Goal: Task Accomplishment & Management: Manage account settings

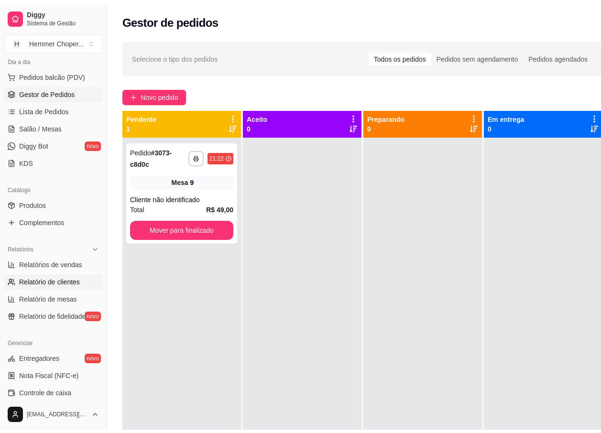
scroll to position [143, 0]
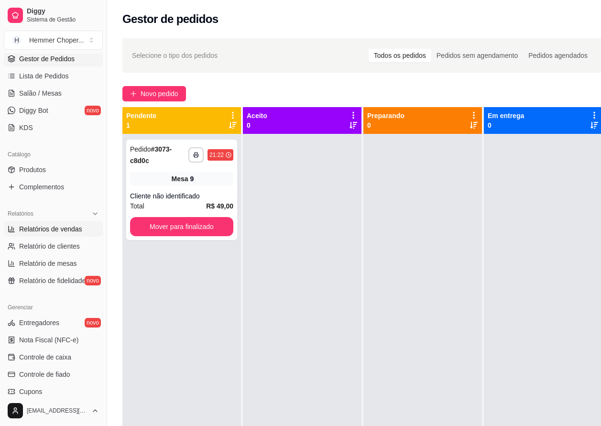
click at [61, 230] on span "Relatórios de vendas" at bounding box center [50, 229] width 63 height 10
select select "ALL"
select select "0"
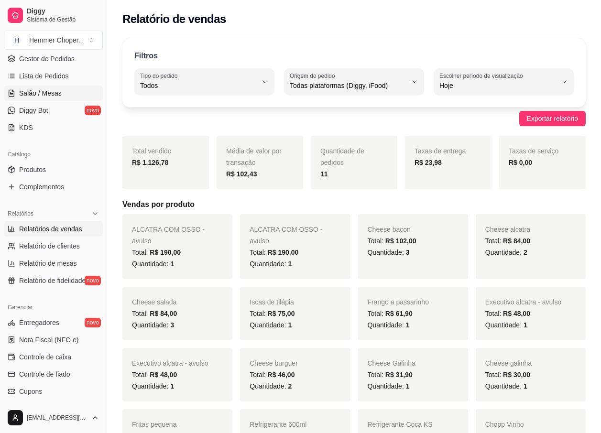
click at [57, 89] on span "Salão / Mesas" at bounding box center [40, 93] width 43 height 10
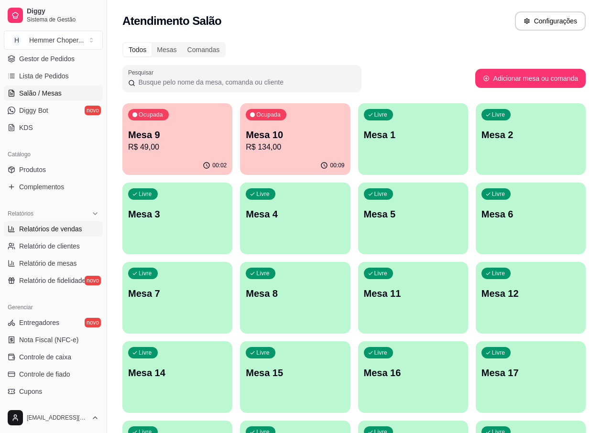
click at [70, 223] on link "Relatórios de vendas" at bounding box center [53, 228] width 99 height 15
select select "ALL"
select select "0"
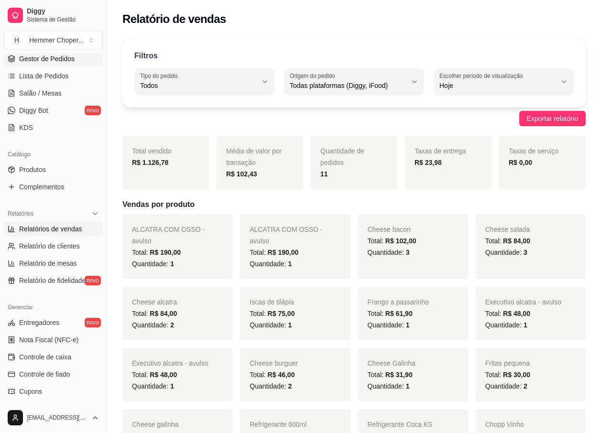
click at [59, 64] on link "Gestor de Pedidos" at bounding box center [53, 58] width 99 height 15
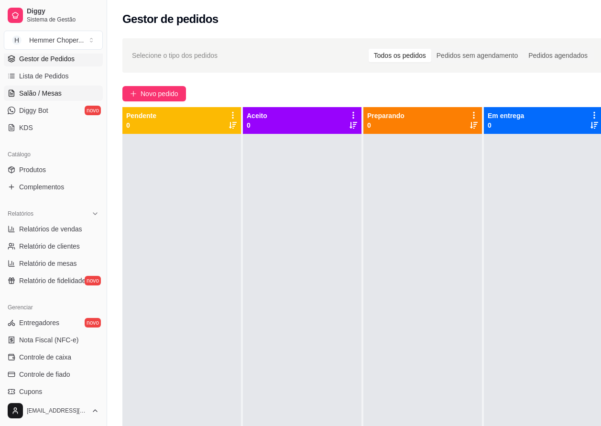
click at [44, 94] on span "Salão / Mesas" at bounding box center [40, 93] width 43 height 10
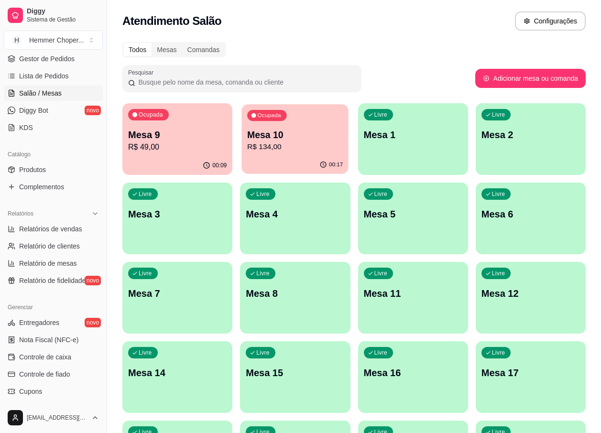
click at [268, 149] on p "R$ 134,00" at bounding box center [295, 147] width 96 height 11
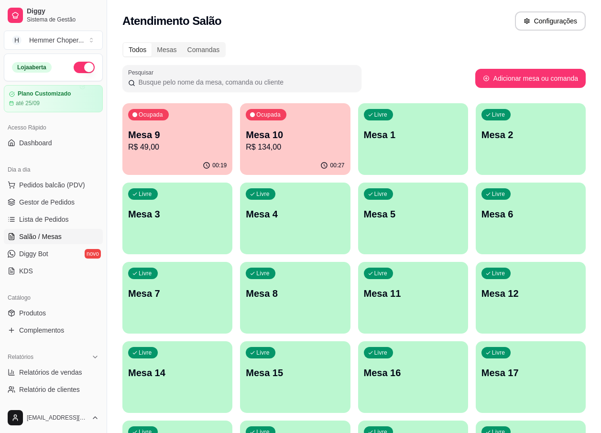
click at [83, 66] on button "button" at bounding box center [84, 67] width 21 height 11
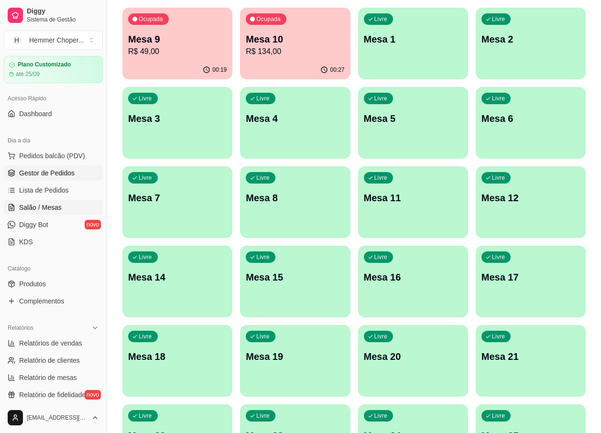
scroll to position [48, 0]
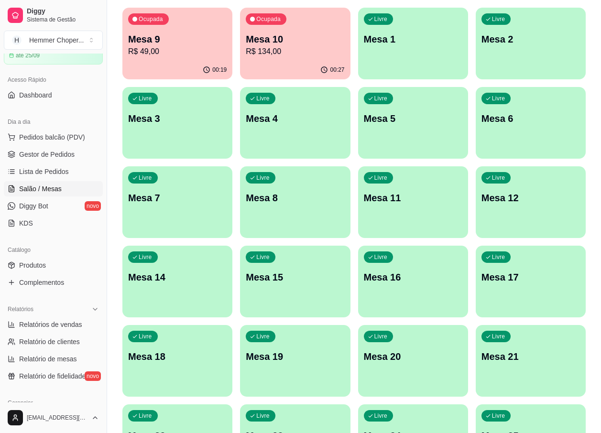
click at [57, 186] on span "Salão / Mesas" at bounding box center [40, 189] width 43 height 10
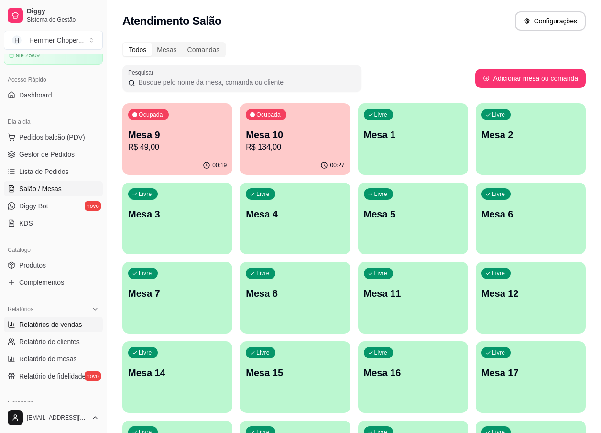
click at [52, 325] on span "Relatórios de vendas" at bounding box center [50, 325] width 63 height 10
select select "ALL"
select select "0"
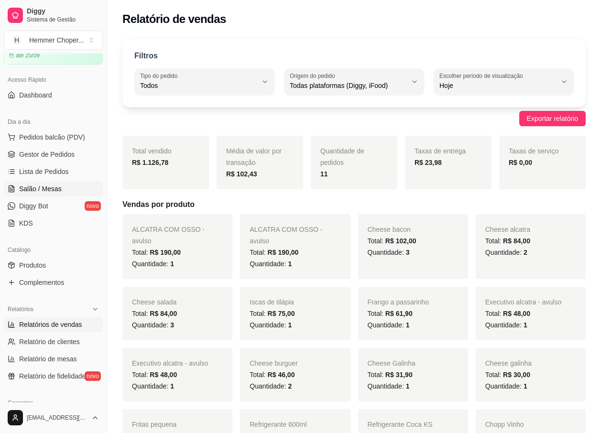
click at [44, 190] on span "Salão / Mesas" at bounding box center [40, 189] width 43 height 10
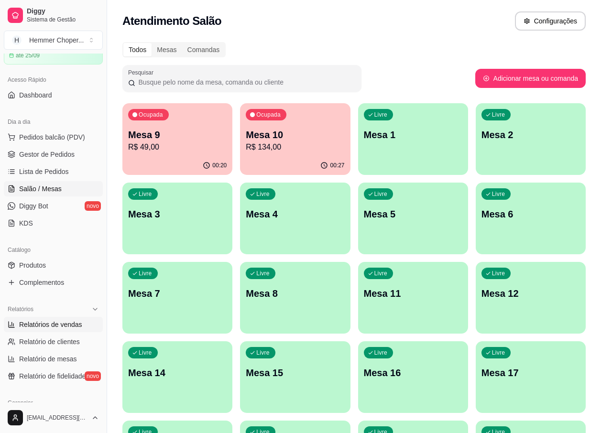
click at [60, 327] on span "Relatórios de vendas" at bounding box center [50, 325] width 63 height 10
select select "ALL"
select select "0"
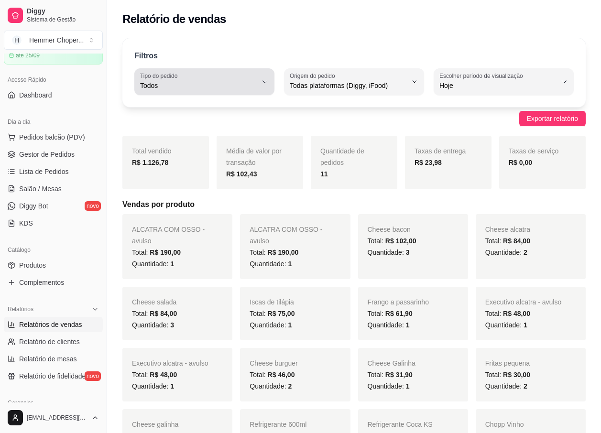
click at [177, 84] on span "Todos" at bounding box center [198, 86] width 117 height 10
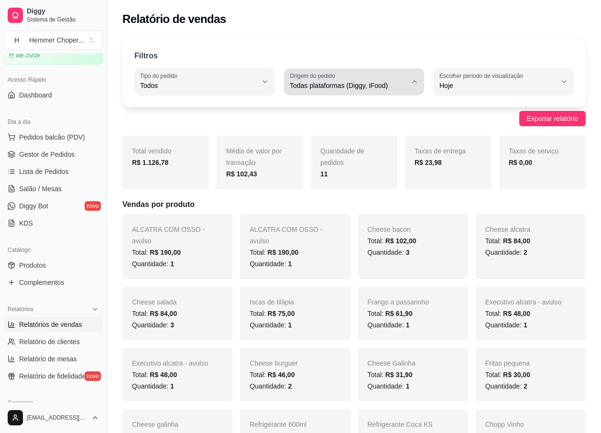
click at [341, 85] on span "Todas plataformas (Diggy, iFood)" at bounding box center [348, 86] width 117 height 10
click at [308, 142] on span "iFood" at bounding box center [349, 139] width 110 height 9
type input "IFOOD"
select select "IFOOD"
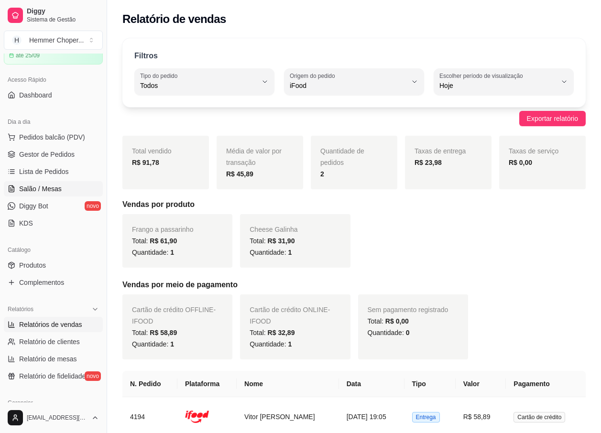
click at [51, 186] on span "Salão / Mesas" at bounding box center [40, 189] width 43 height 10
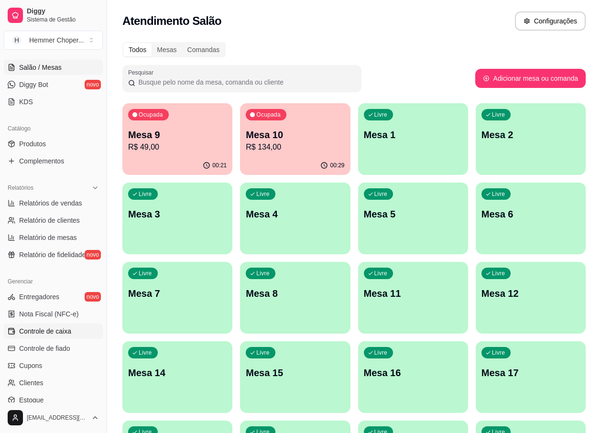
scroll to position [191, 0]
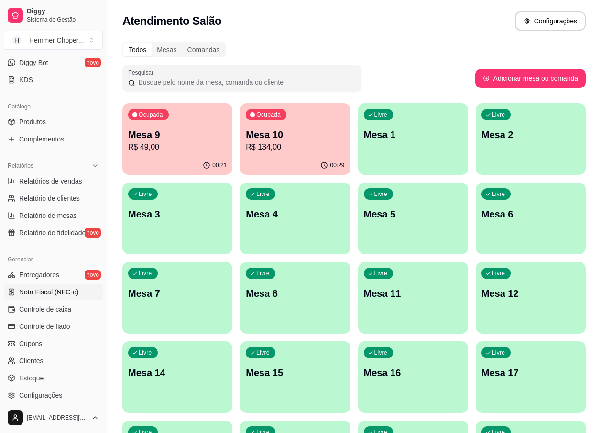
click at [40, 292] on span "Nota Fiscal (NFC-e)" at bounding box center [48, 292] width 59 height 10
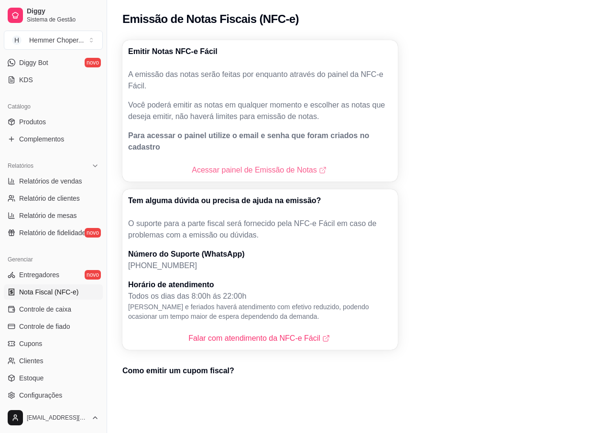
click at [231, 165] on link "Acessar painel de Emissão de Notas" at bounding box center [260, 170] width 136 height 11
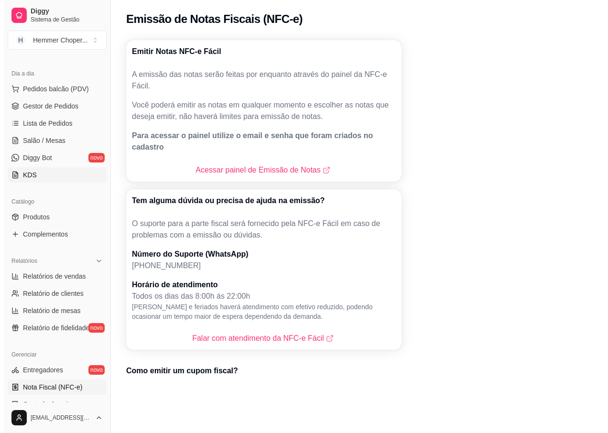
scroll to position [96, 0]
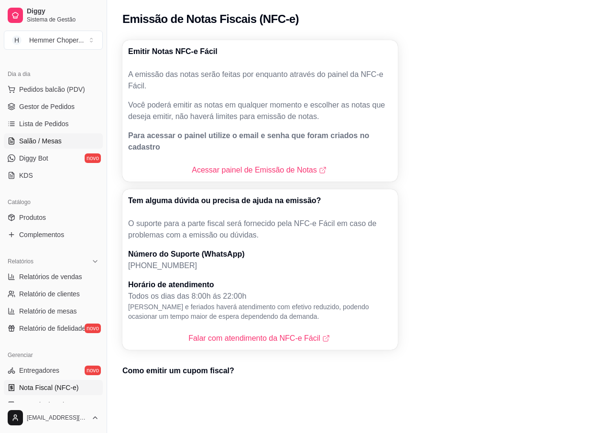
click at [56, 141] on span "Salão / Mesas" at bounding box center [40, 141] width 43 height 10
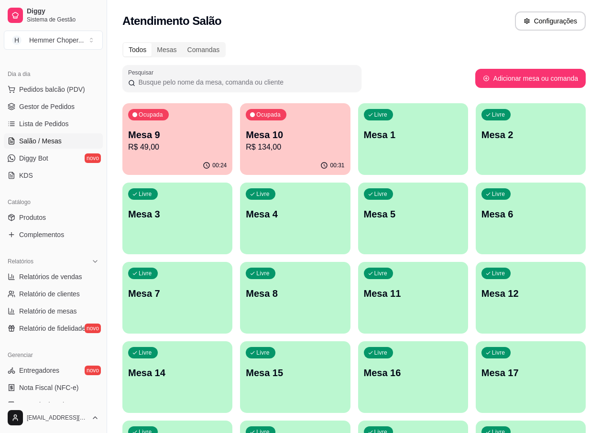
click at [274, 144] on p "R$ 134,00" at bounding box center [295, 147] width 99 height 11
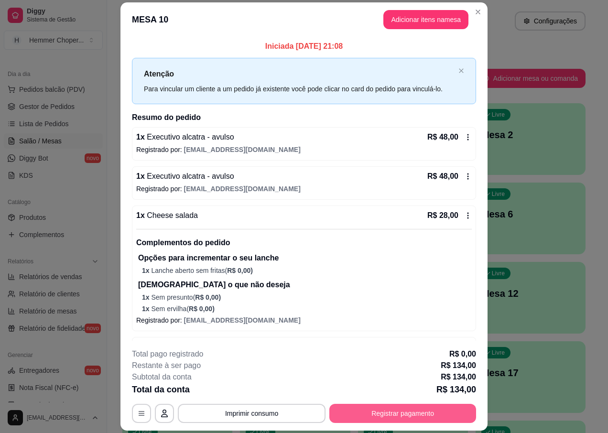
click at [389, 415] on button "Registrar pagamento" at bounding box center [403, 413] width 147 height 19
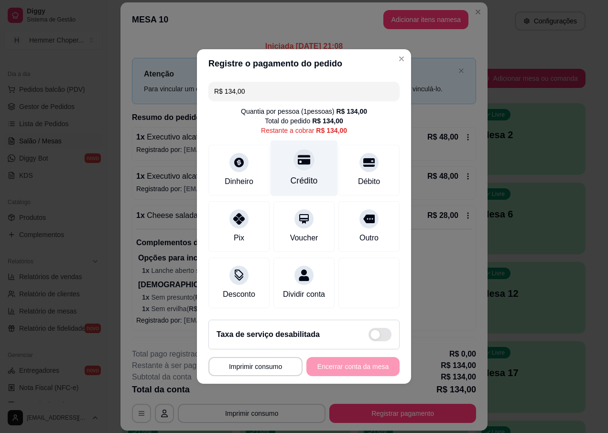
click at [302, 165] on div "Crédito" at bounding box center [304, 169] width 67 height 56
type input "R$ 0,00"
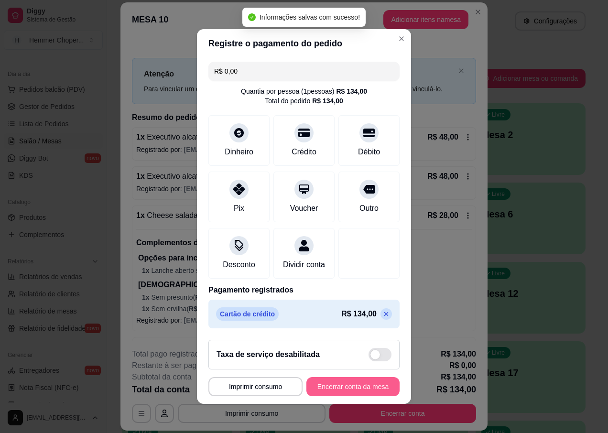
click at [356, 391] on button "Encerrar conta da mesa" at bounding box center [353, 386] width 93 height 19
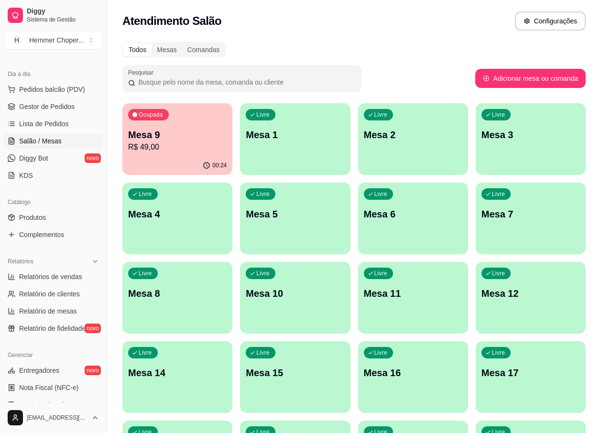
click at [191, 303] on div "Livre Mesa 8" at bounding box center [177, 292] width 110 height 60
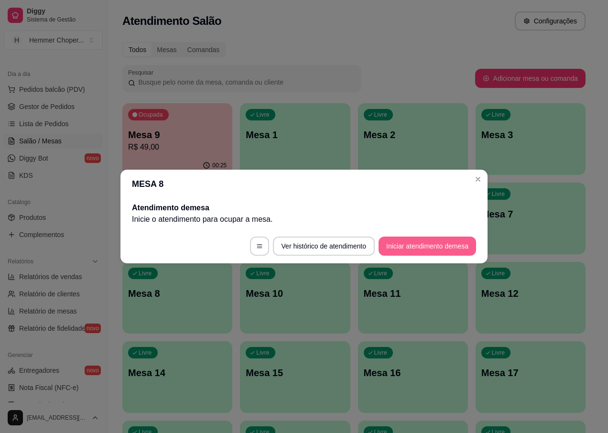
click at [427, 250] on button "Iniciar atendimento de mesa" at bounding box center [428, 246] width 98 height 19
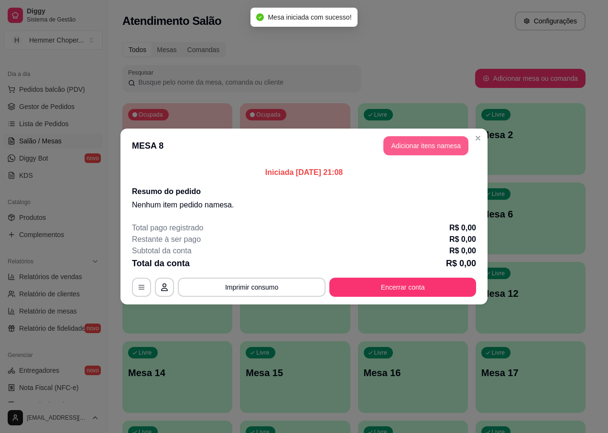
click at [419, 145] on button "Adicionar itens na mesa" at bounding box center [426, 145] width 85 height 19
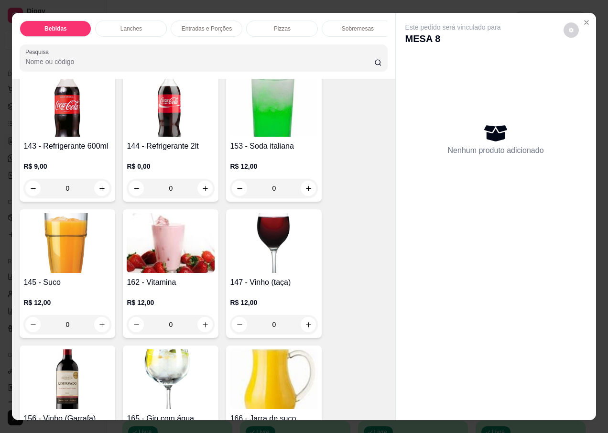
scroll to position [765, 0]
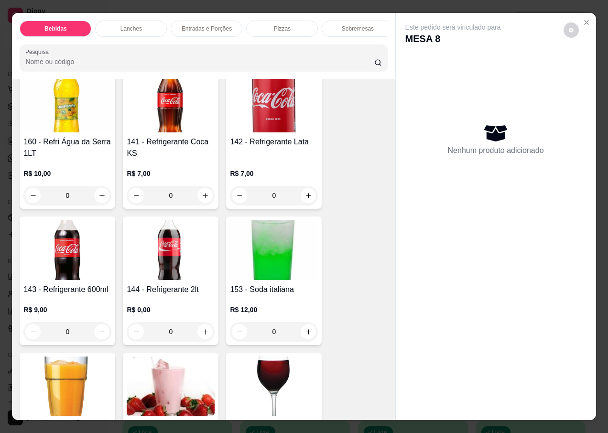
click at [258, 119] on img at bounding box center [274, 103] width 88 height 60
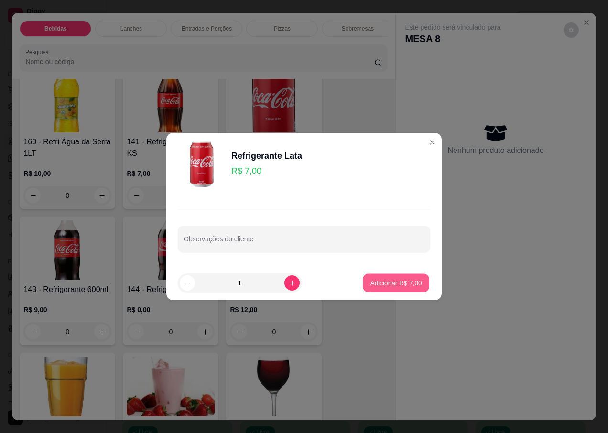
click at [372, 286] on p "Adicionar R$ 7,00" at bounding box center [396, 282] width 52 height 9
type input "1"
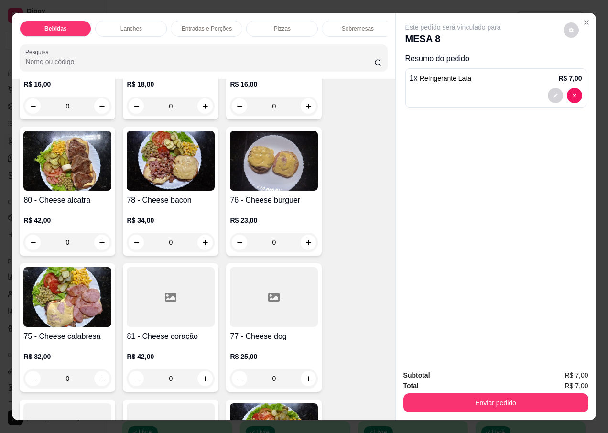
scroll to position [1769, 0]
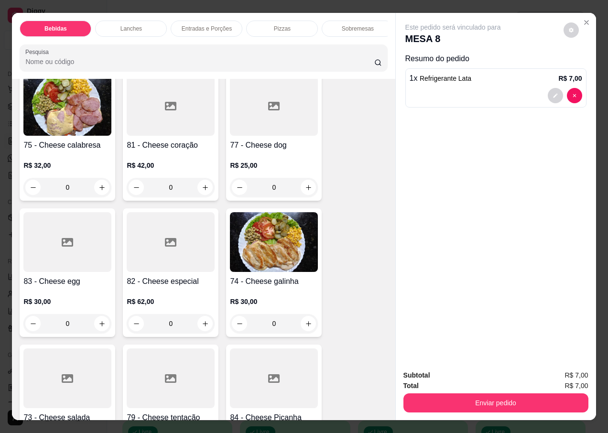
click at [265, 244] on img at bounding box center [274, 242] width 88 height 60
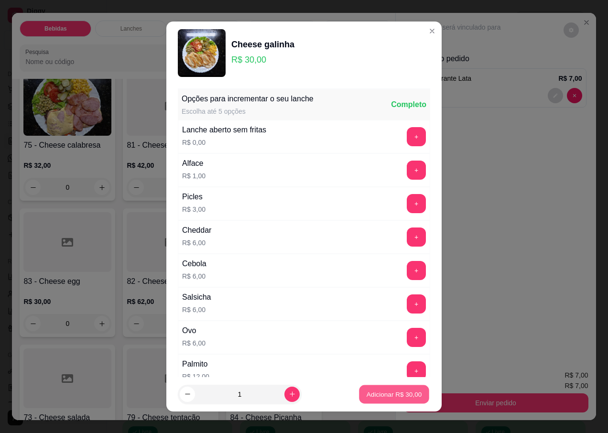
click at [367, 394] on p "Adicionar R$ 30,00" at bounding box center [394, 394] width 55 height 9
type input "1"
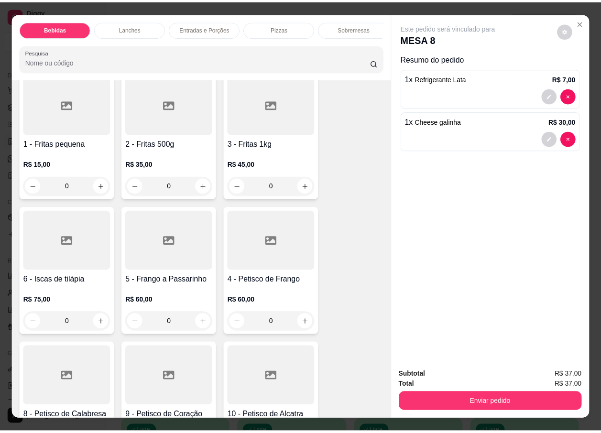
scroll to position [2152, 0]
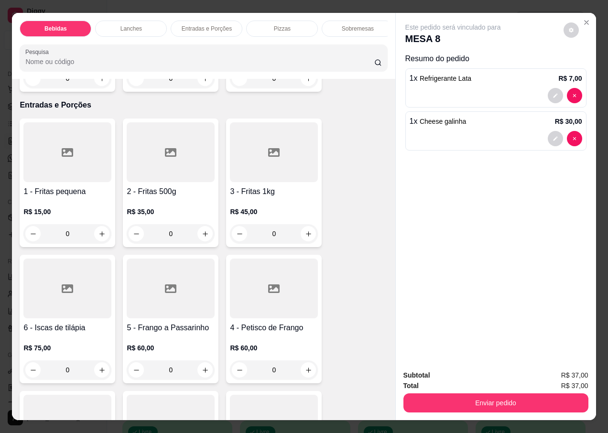
click at [65, 198] on div "R$ 15,00 0" at bounding box center [67, 221] width 88 height 46
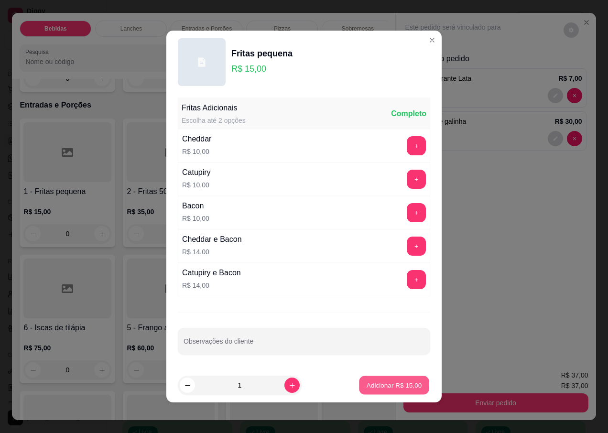
click at [373, 386] on p "Adicionar R$ 15,00" at bounding box center [394, 385] width 55 height 9
type input "1"
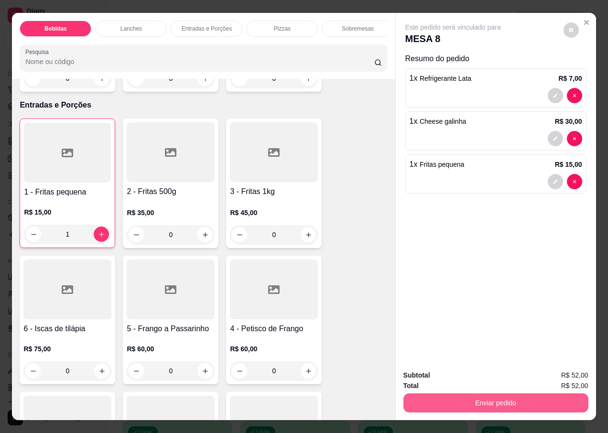
click at [434, 404] on button "Enviar pedido" at bounding box center [496, 403] width 185 height 19
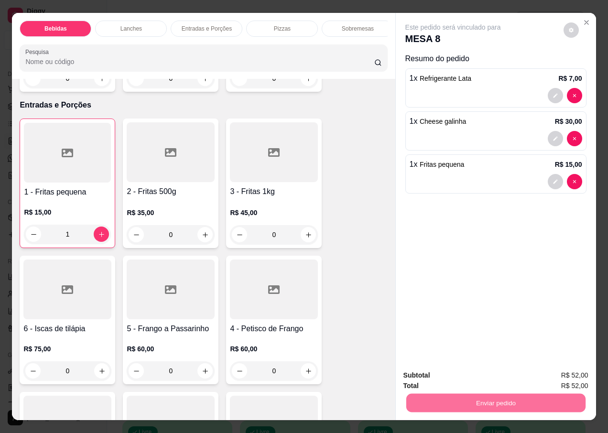
click at [444, 375] on button "Não registrar e enviar pedido" at bounding box center [464, 376] width 99 height 18
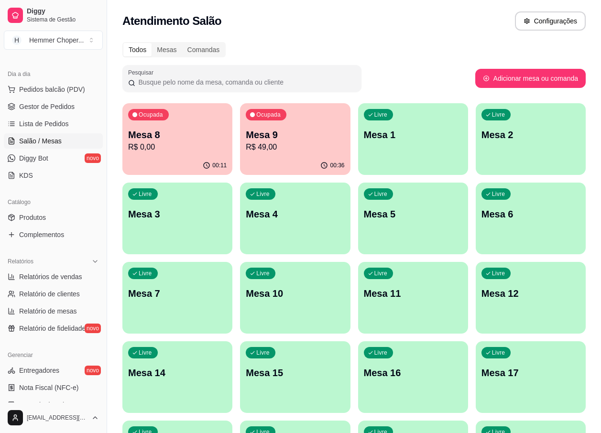
click at [265, 157] on div "00:36" at bounding box center [295, 165] width 110 height 19
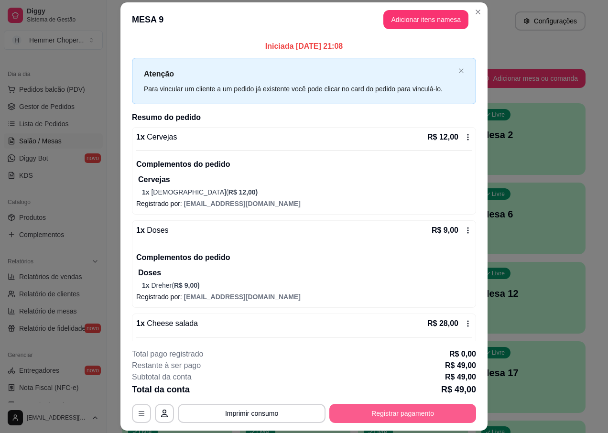
click at [364, 415] on button "Registrar pagamento" at bounding box center [403, 413] width 147 height 19
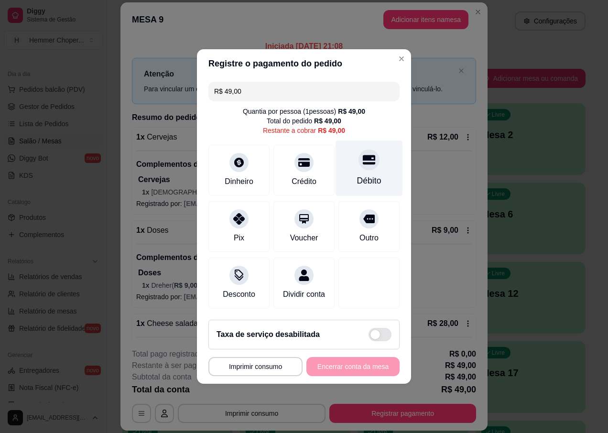
click at [361, 168] on div "Débito" at bounding box center [369, 169] width 67 height 56
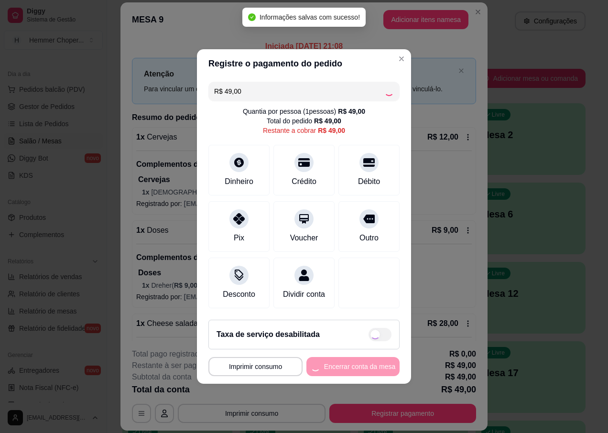
type input "R$ 0,00"
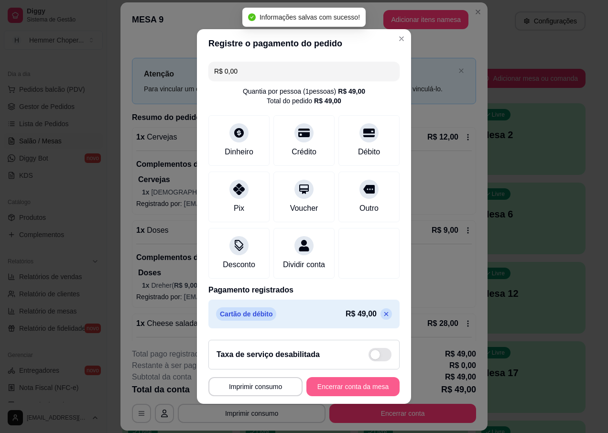
click at [324, 392] on button "Encerrar conta da mesa" at bounding box center [353, 386] width 93 height 19
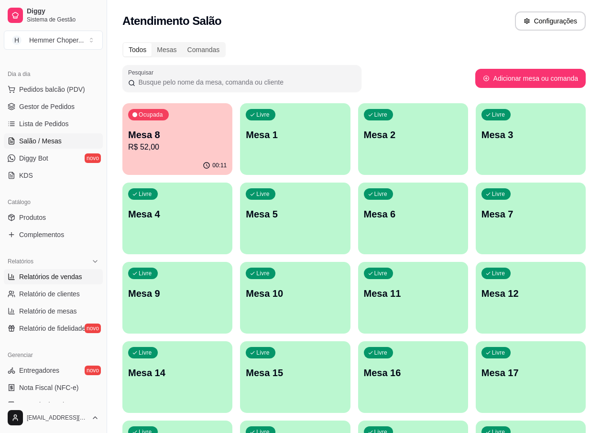
click at [57, 277] on span "Relatórios de vendas" at bounding box center [50, 277] width 63 height 10
select select "ALL"
select select "0"
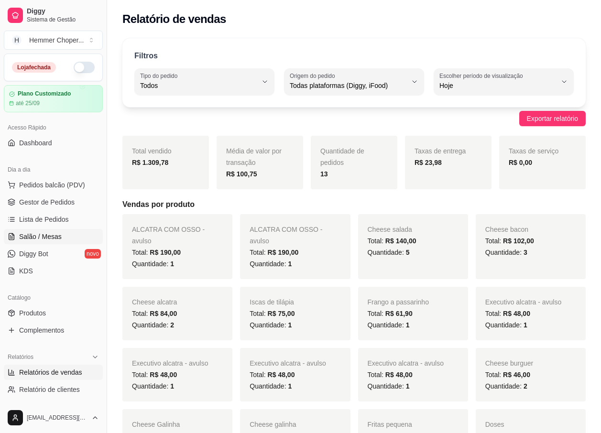
click at [38, 235] on span "Salão / Mesas" at bounding box center [40, 237] width 43 height 10
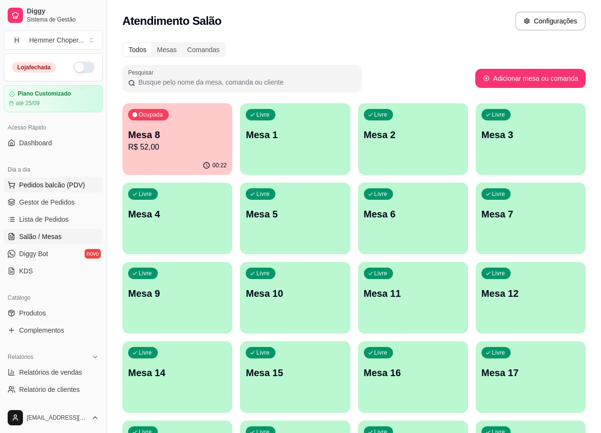
click at [65, 185] on span "Pedidos balcão (PDV)" at bounding box center [52, 185] width 66 height 10
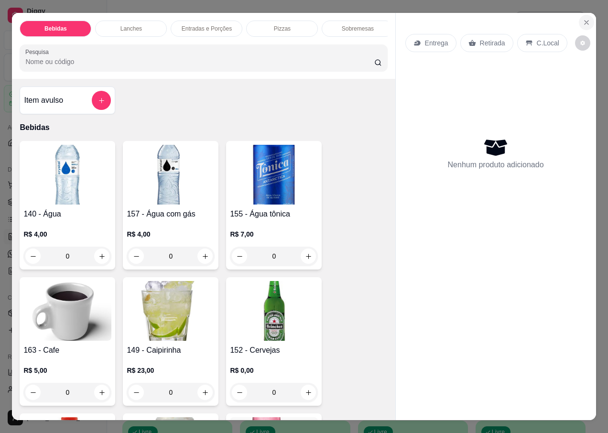
click at [583, 21] on icon "Close" at bounding box center [587, 23] width 8 height 8
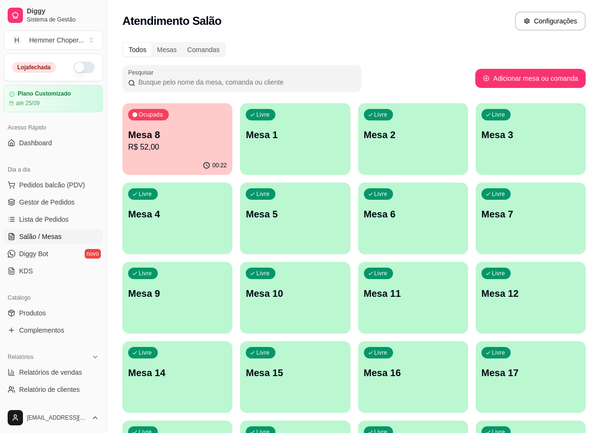
click at [174, 152] on p "R$ 52,00" at bounding box center [177, 147] width 99 height 11
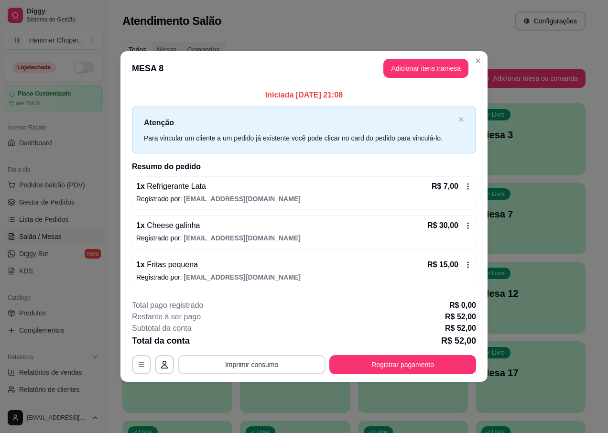
click at [248, 366] on button "Imprimir consumo" at bounding box center [252, 364] width 148 height 19
click at [249, 344] on button "IMPRESSORA" at bounding box center [254, 342] width 67 height 15
click at [246, 364] on button "Imprimir consumo" at bounding box center [251, 364] width 143 height 19
click at [253, 345] on button "IMPRESSORA" at bounding box center [254, 342] width 67 height 15
click at [252, 364] on button "Imprimir consumo" at bounding box center [252, 364] width 148 height 19
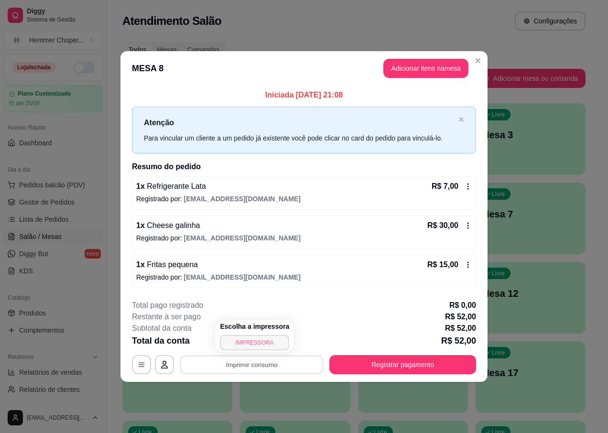
click at [249, 341] on button "IMPRESSORA" at bounding box center [254, 342] width 69 height 15
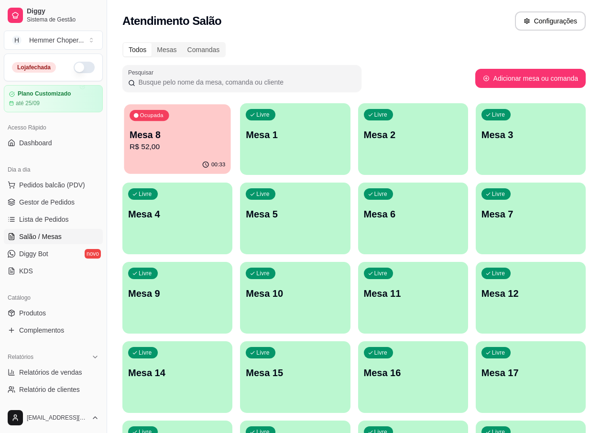
click at [185, 165] on div "00:33" at bounding box center [177, 165] width 107 height 18
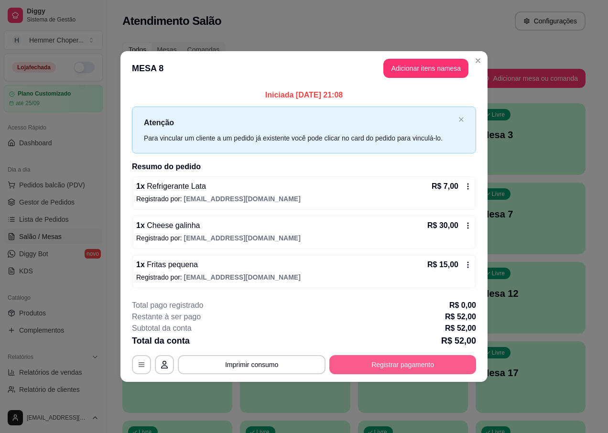
click at [373, 365] on button "Registrar pagamento" at bounding box center [403, 364] width 147 height 19
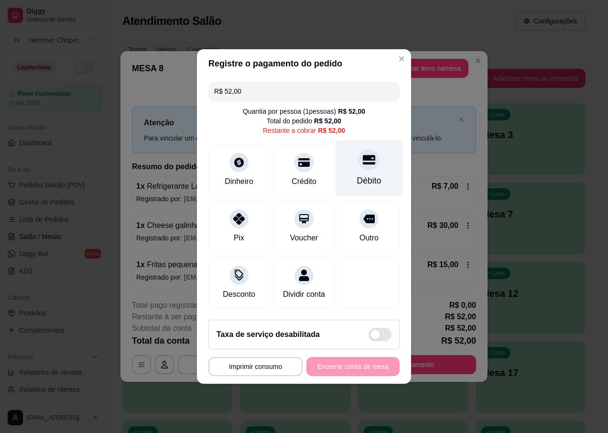
click at [366, 165] on div "Débito" at bounding box center [369, 169] width 67 height 56
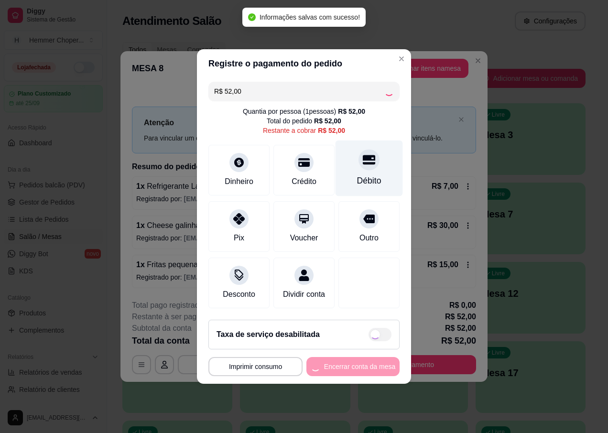
type input "R$ 0,00"
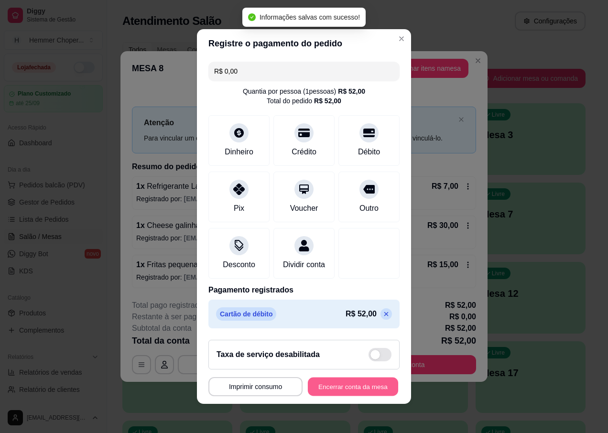
click at [338, 390] on button "Encerrar conta da mesa" at bounding box center [353, 387] width 90 height 19
